Goal: Transaction & Acquisition: Purchase product/service

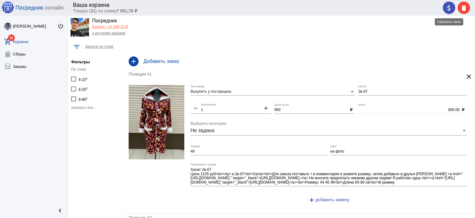
click at [451, 9] on mat-icon "attach_money" at bounding box center [449, 7] width 7 height 7
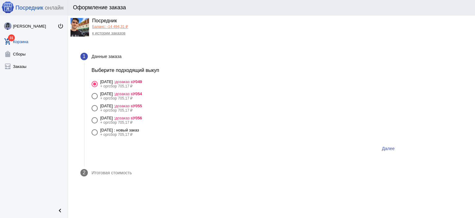
click at [139, 131] on div "4 сентября Четверг : новый заказ" at bounding box center [119, 129] width 39 height 5
click at [95, 135] on input "4 сентября Четверг : новый заказ + оргсбор 705,17 ₽" at bounding box center [94, 135] width 0 height 0
radio input "true"
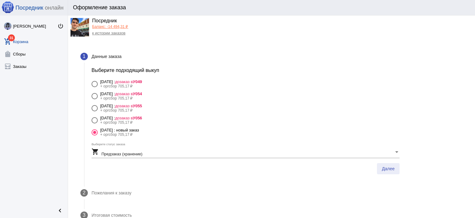
click at [394, 170] on span "Далее" at bounding box center [388, 168] width 13 height 5
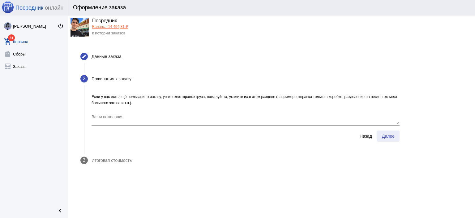
click at [389, 133] on span "Далее" at bounding box center [388, 135] width 13 height 5
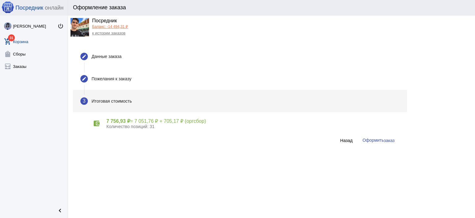
click at [374, 138] on span "Оформить заказ" at bounding box center [379, 139] width 32 height 5
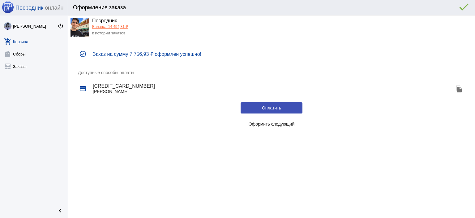
click at [101, 32] on link "к истории заказов" at bounding box center [108, 33] width 33 height 5
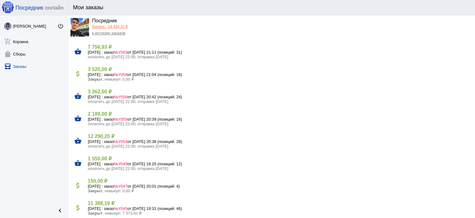
click at [125, 71] on h4 "3 520,00 ₽" at bounding box center [279, 69] width 382 height 6
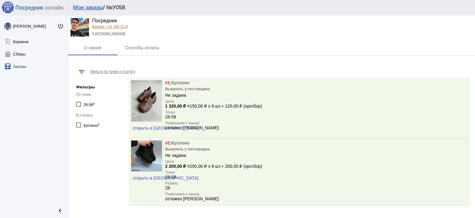
click at [109, 33] on link "к истории заказов" at bounding box center [108, 33] width 33 height 5
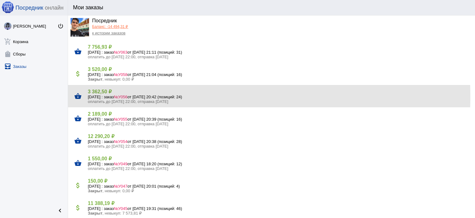
drag, startPoint x: 110, startPoint y: 97, endPoint x: 113, endPoint y: 86, distance: 10.7
click at [113, 86] on div "shopping_basket 3 362,50 ₽ 4 сентября Четверг : заказ №У056 от 02.09.2025, 20:4…" at bounding box center [271, 96] width 407 height 22
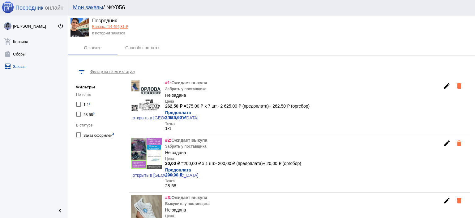
click at [103, 34] on link "к истории заказов" at bounding box center [108, 33] width 33 height 5
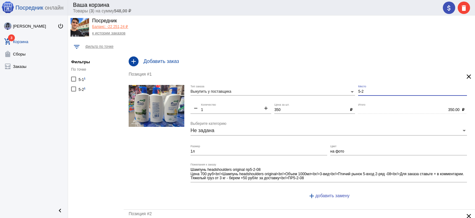
drag, startPoint x: 367, startPoint y: 93, endPoint x: 347, endPoint y: 89, distance: 20.8
click at [347, 89] on div "Выкупить у поставщика Тип заказа 5-2 Место remove 1 Количество add 350 Цена за …" at bounding box center [331, 144] width 280 height 119
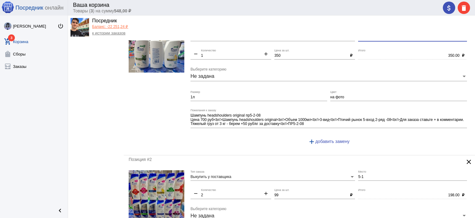
scroll to position [124, 0]
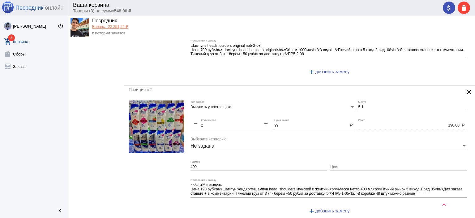
type input "1-1"
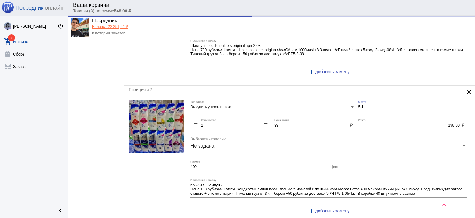
drag, startPoint x: 371, startPoint y: 107, endPoint x: 347, endPoint y: 103, distance: 24.8
click at [347, 104] on div "Выкупить у поставщика Тип заказа 5-1 Место remove 2 Количество add 99 Цена за ш…" at bounding box center [331, 159] width 280 height 119
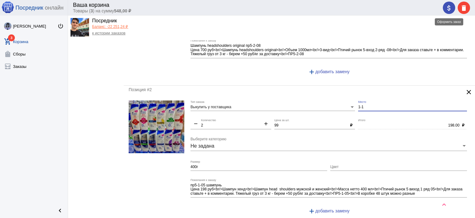
type input "1-1"
click at [451, 11] on div "attach_money delete" at bounding box center [456, 8] width 27 height 12
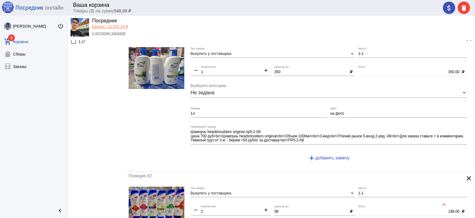
scroll to position [0, 0]
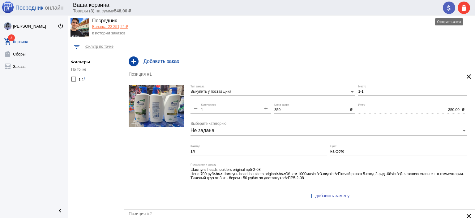
click at [447, 11] on mat-icon "attach_money" at bounding box center [449, 7] width 7 height 7
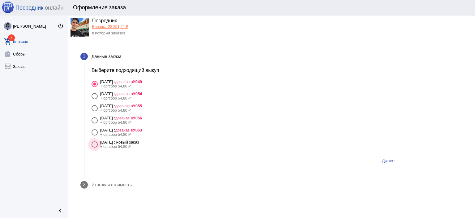
click at [139, 144] on div "[DATE] : новый заказ" at bounding box center [119, 142] width 39 height 5
click at [95, 147] on input "[DATE] : новый заказ + оргсбор 54,80 ₽" at bounding box center [94, 147] width 0 height 0
radio input "true"
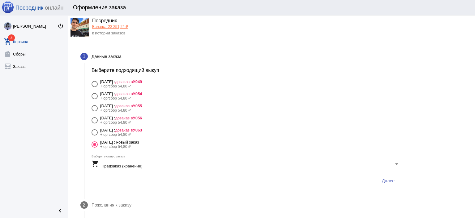
click at [392, 182] on span "Далее" at bounding box center [388, 180] width 13 height 5
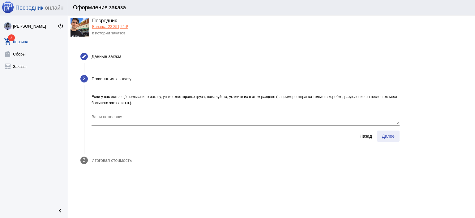
click at [390, 133] on span "Далее" at bounding box center [388, 135] width 13 height 5
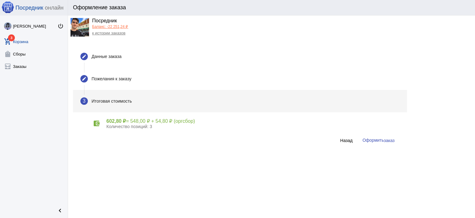
click at [371, 144] on button "Оформить заказ" at bounding box center [379, 139] width 42 height 11
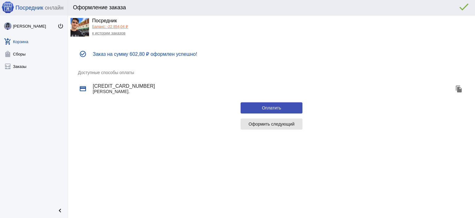
click at [273, 121] on span "Оформить следующий" at bounding box center [272, 123] width 46 height 5
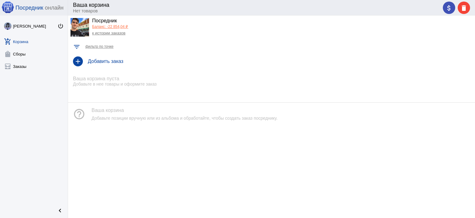
click at [110, 25] on link "Баланс: -22 854,04 ₽" at bounding box center [110, 26] width 36 height 4
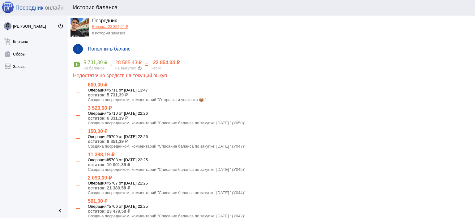
click at [110, 32] on link "к истории заказов" at bounding box center [108, 33] width 33 height 5
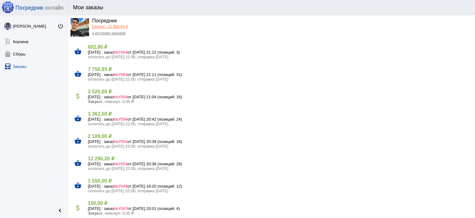
click at [101, 28] on link "Баланс: -22 854,04 ₽" at bounding box center [110, 26] width 36 height 4
